Goal: Task Accomplishment & Management: Complete application form

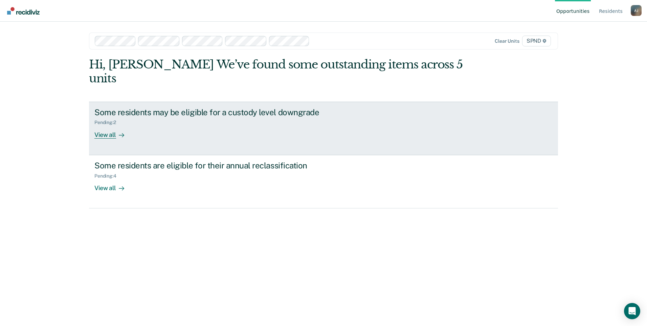
click at [110, 125] on div "View all" at bounding box center [113, 131] width 38 height 13
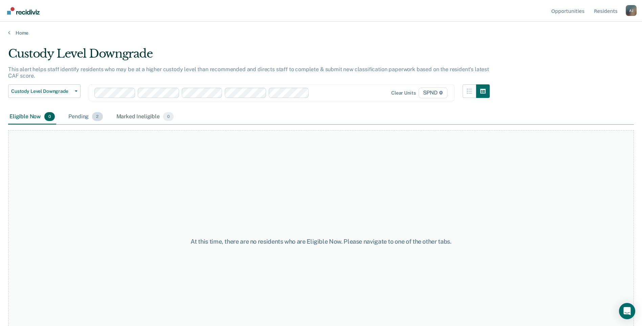
click at [80, 114] on div "Pending 2" at bounding box center [85, 116] width 37 height 15
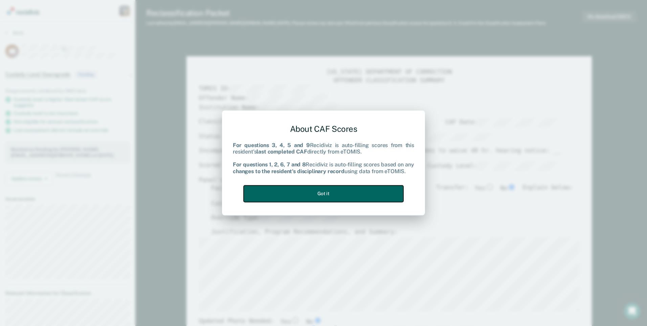
click at [332, 190] on button "Got it" at bounding box center [324, 193] width 160 height 17
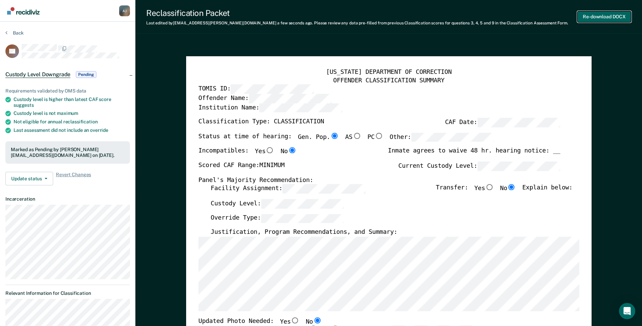
click at [601, 15] on button "Re-download DOCX" at bounding box center [604, 16] width 54 height 11
click at [6, 31] on icon at bounding box center [6, 32] width 2 height 5
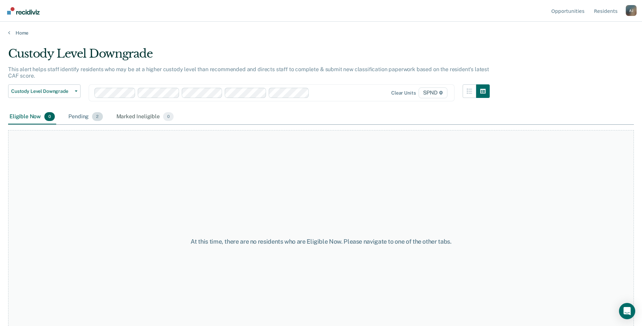
click at [79, 117] on div "Pending 2" at bounding box center [85, 116] width 37 height 15
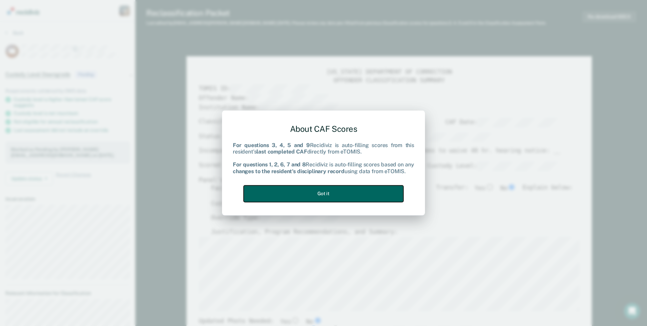
click at [307, 190] on button "Got it" at bounding box center [324, 193] width 160 height 17
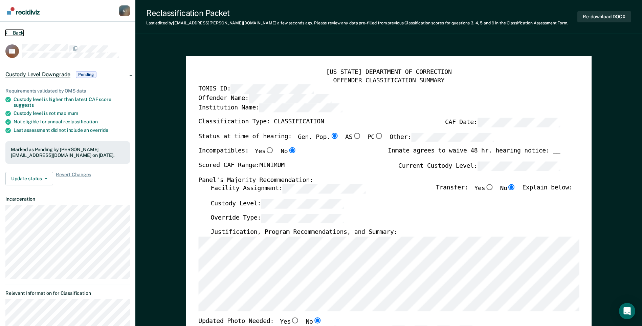
click at [7, 33] on icon at bounding box center [6, 32] width 2 height 5
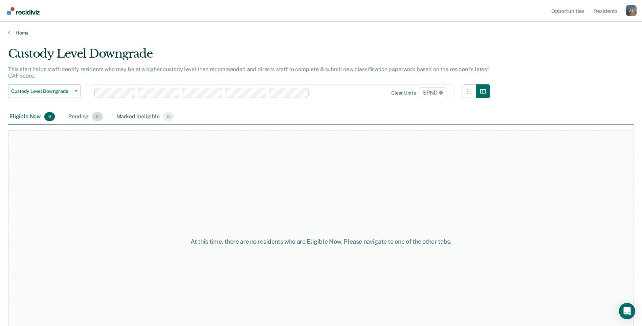
click at [80, 114] on div "Pending 2" at bounding box center [85, 116] width 37 height 15
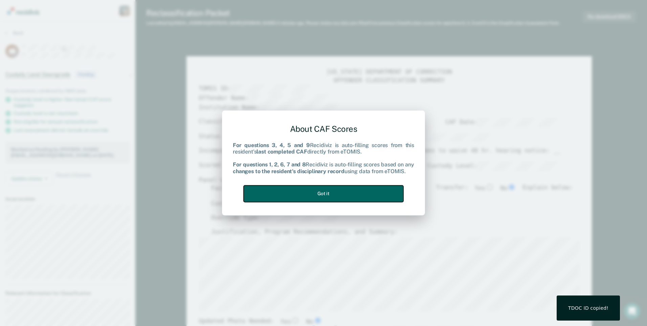
click at [323, 193] on button "Got it" at bounding box center [324, 193] width 160 height 17
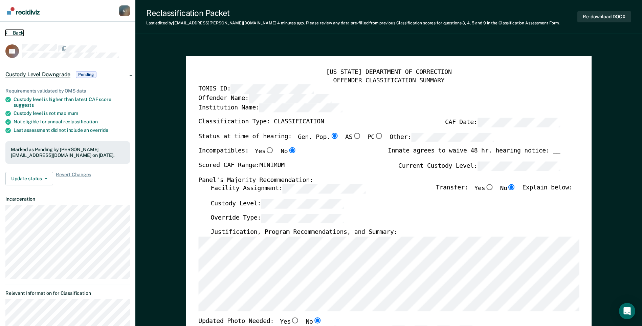
click at [6, 32] on icon at bounding box center [6, 32] width 2 height 5
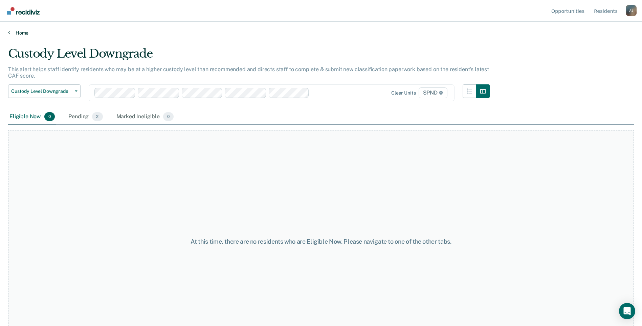
click at [8, 33] on icon at bounding box center [9, 32] width 2 height 5
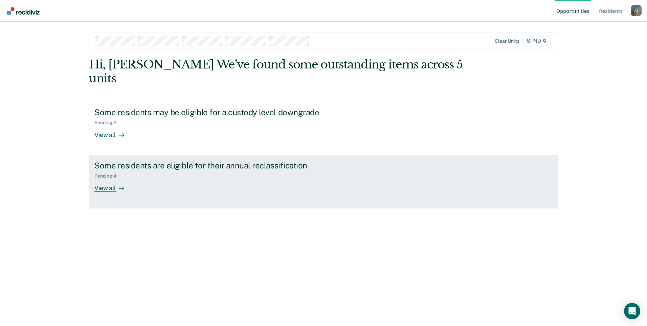
click at [107, 178] on div "View all" at bounding box center [113, 184] width 38 height 13
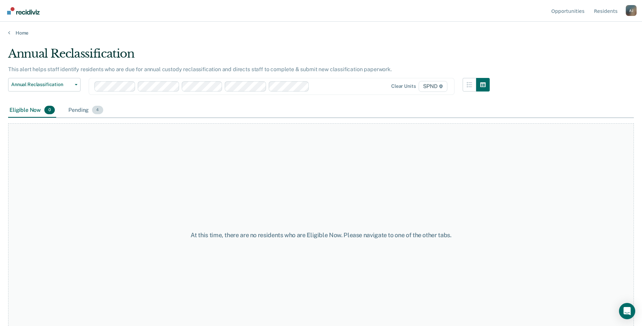
click at [75, 113] on div "Pending 4" at bounding box center [85, 110] width 37 height 15
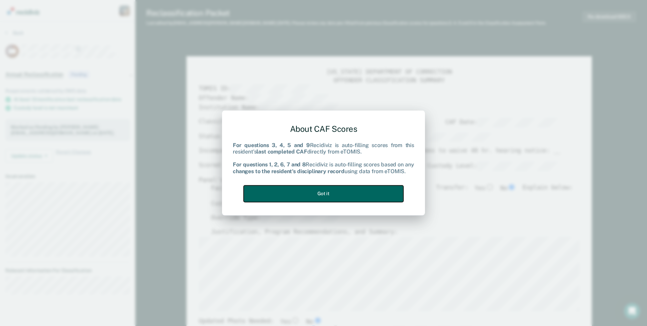
click at [361, 192] on button "Got it" at bounding box center [324, 193] width 160 height 17
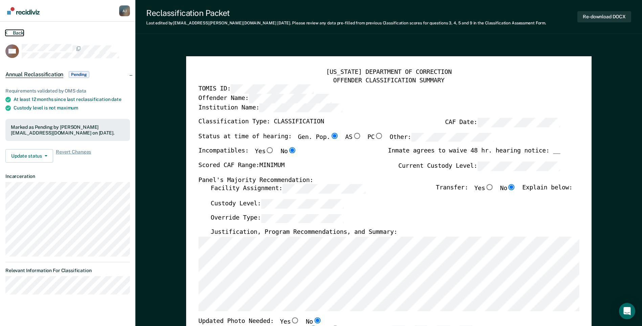
click at [10, 32] on button "Back" at bounding box center [14, 33] width 18 height 6
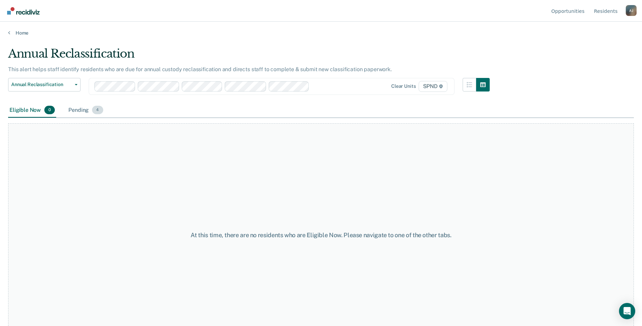
click at [81, 109] on div "Pending 4" at bounding box center [85, 110] width 37 height 15
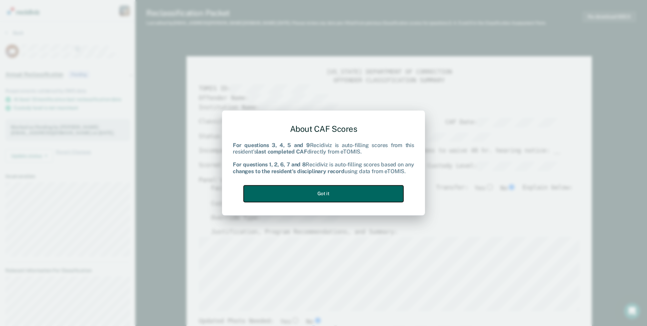
click at [306, 195] on button "Got it" at bounding box center [324, 193] width 160 height 17
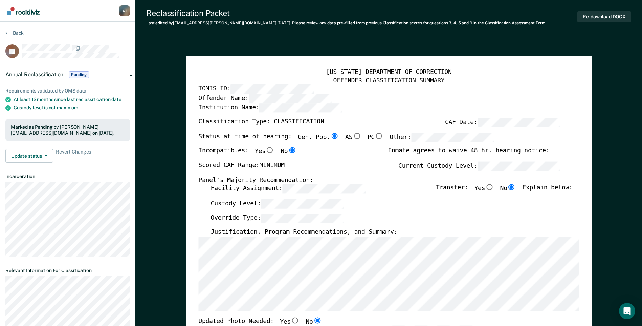
type textarea "x"
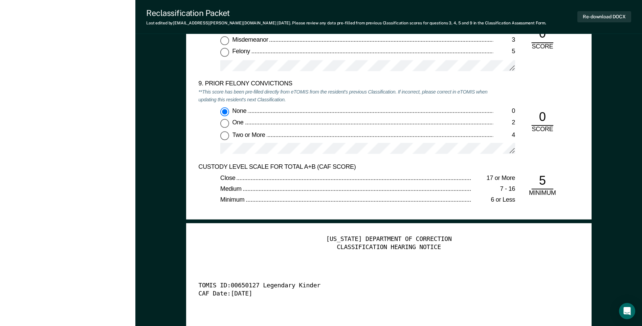
scroll to position [1489, 0]
